Goal: Task Accomplishment & Management: Manage account settings

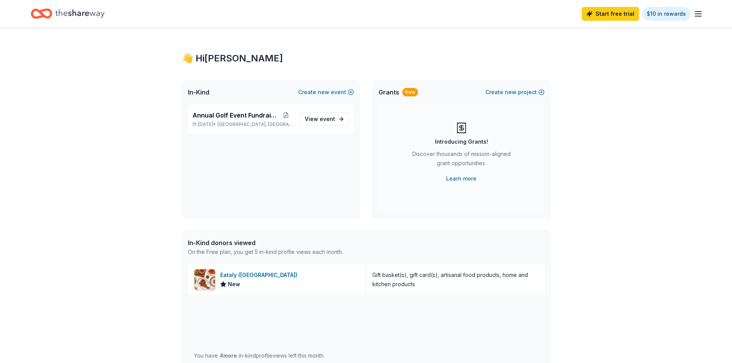
click at [697, 12] on icon "button" at bounding box center [698, 13] width 9 height 9
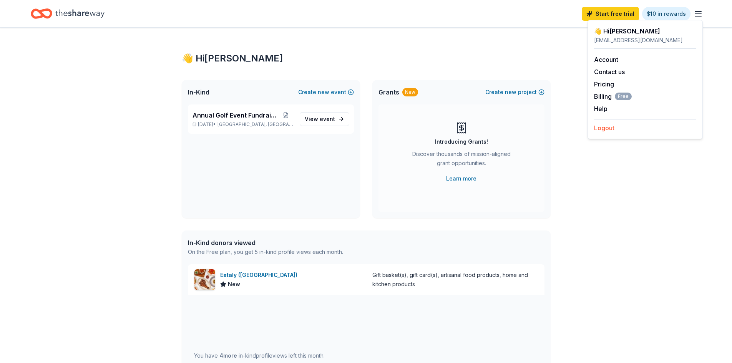
click at [609, 126] on button "Logout" at bounding box center [604, 127] width 20 height 9
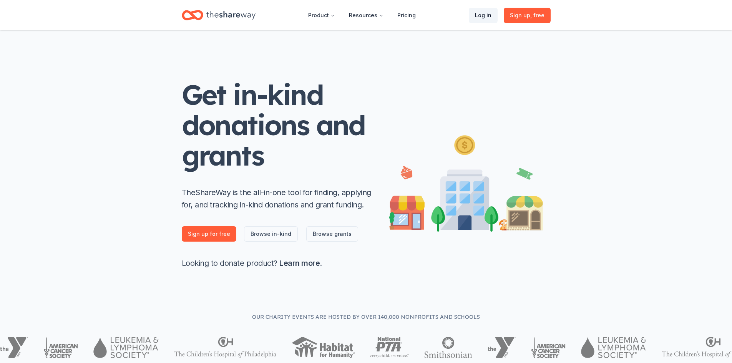
click at [485, 12] on link "Log in" at bounding box center [483, 15] width 29 height 15
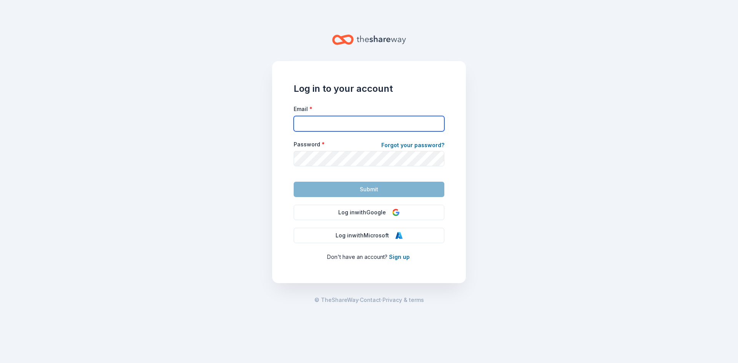
click at [396, 122] on input "Email *" at bounding box center [369, 123] width 151 height 15
type input "[EMAIL_ADDRESS][DOMAIN_NAME]"
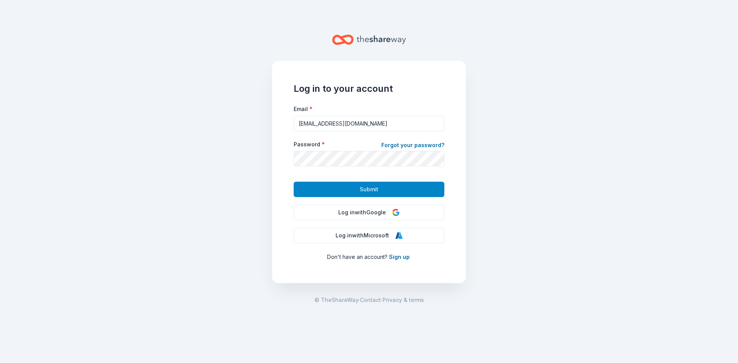
click at [370, 188] on span "Submit" at bounding box center [369, 189] width 18 height 9
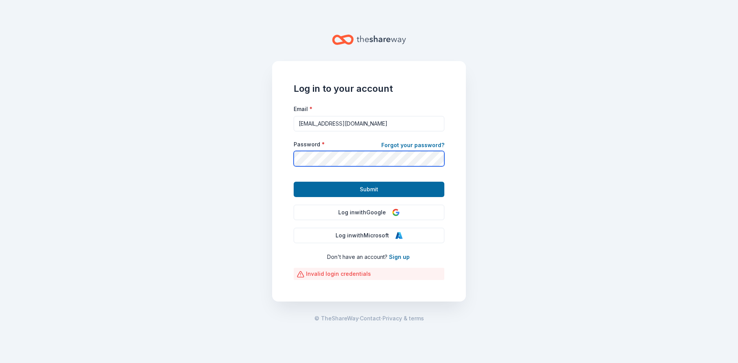
click at [254, 149] on main "Log in to your account Email * [EMAIL_ADDRESS][DOMAIN_NAME] Password * Forgot y…" at bounding box center [369, 181] width 738 height 363
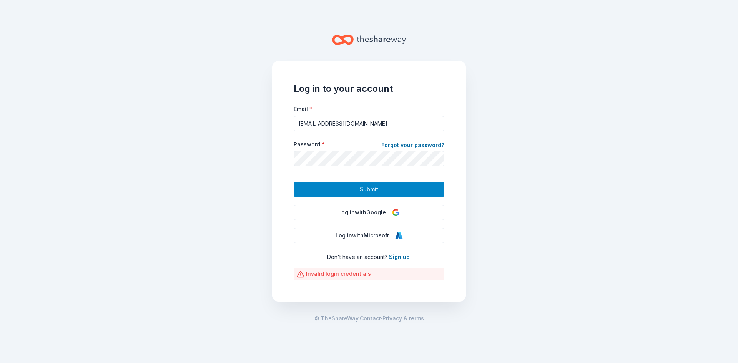
click at [410, 192] on button "Submit" at bounding box center [369, 189] width 151 height 15
